Goal: Task Accomplishment & Management: Manage account settings

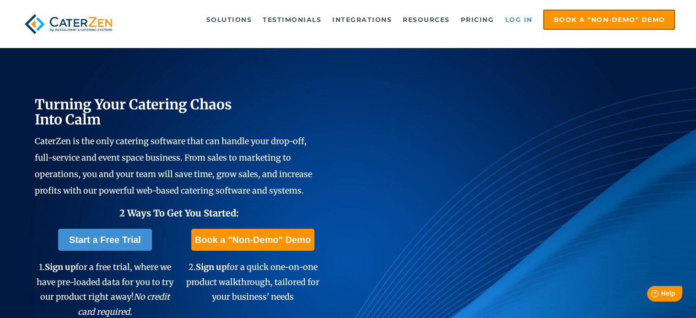
click at [531, 17] on link "Log in" at bounding box center [518, 20] width 37 height 18
click at [527, 15] on link "Log in" at bounding box center [518, 20] width 37 height 18
click at [514, 20] on link "Log in" at bounding box center [518, 20] width 37 height 18
